Goal: Navigation & Orientation: Find specific page/section

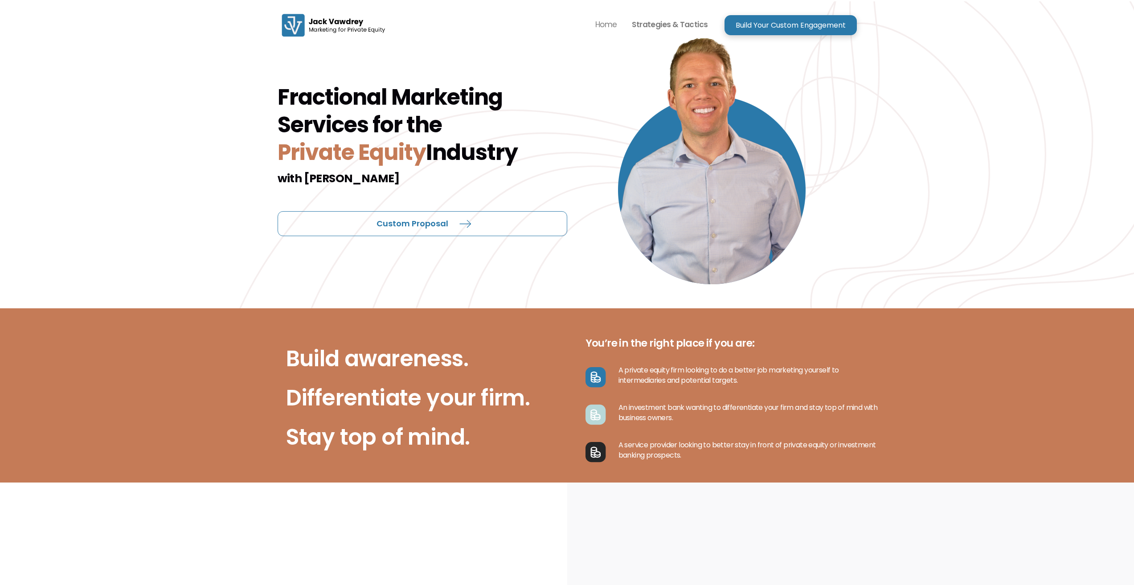
click at [652, 23] on p "Strategies & Tactics" at bounding box center [670, 24] width 76 height 13
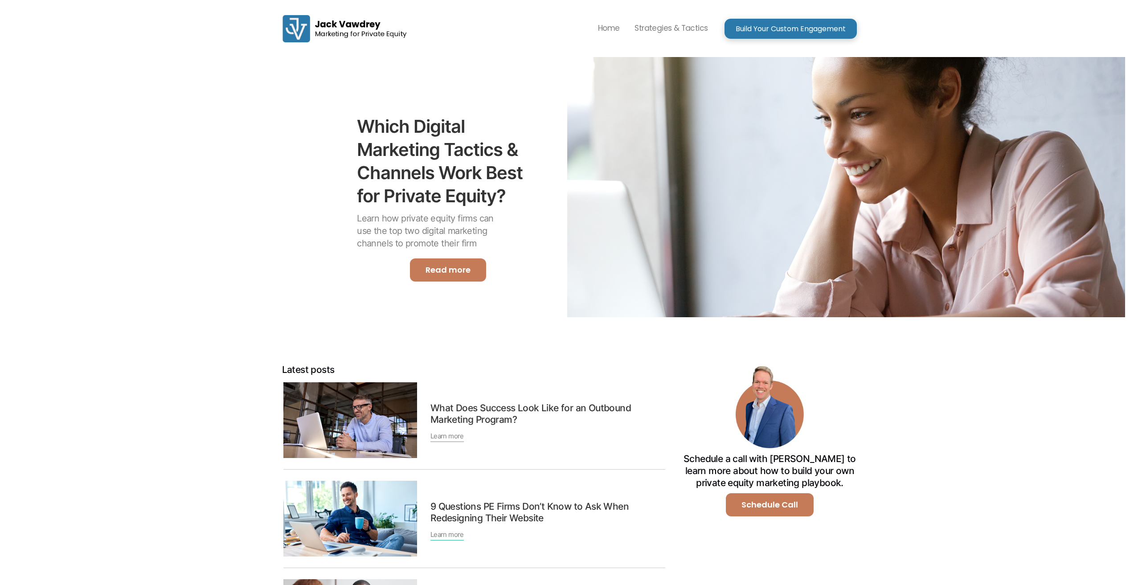
click at [298, 35] on img "home" at bounding box center [345, 28] width 134 height 39
